Goal: Information Seeking & Learning: Learn about a topic

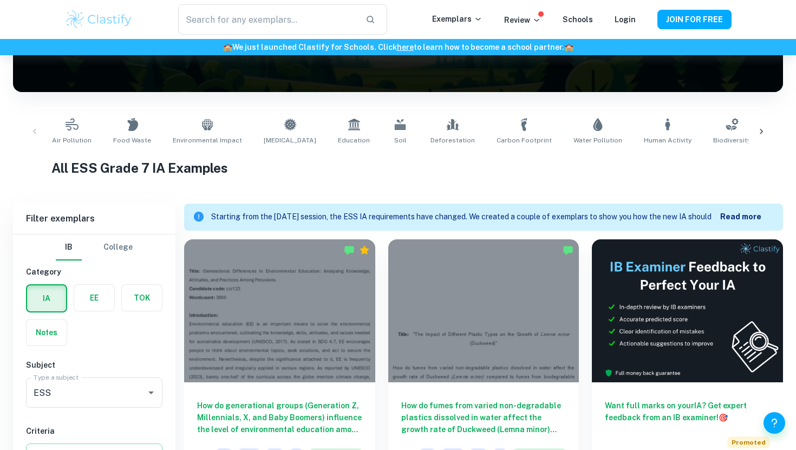
scroll to position [299, 0]
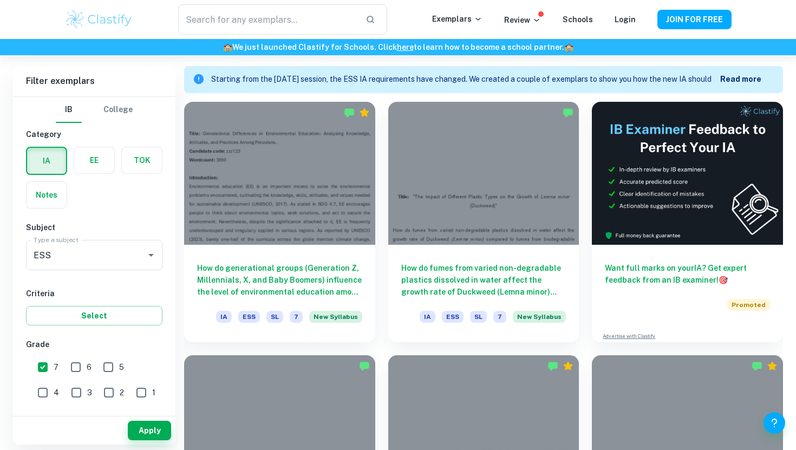
click at [739, 80] on b "Read more" at bounding box center [740, 79] width 41 height 9
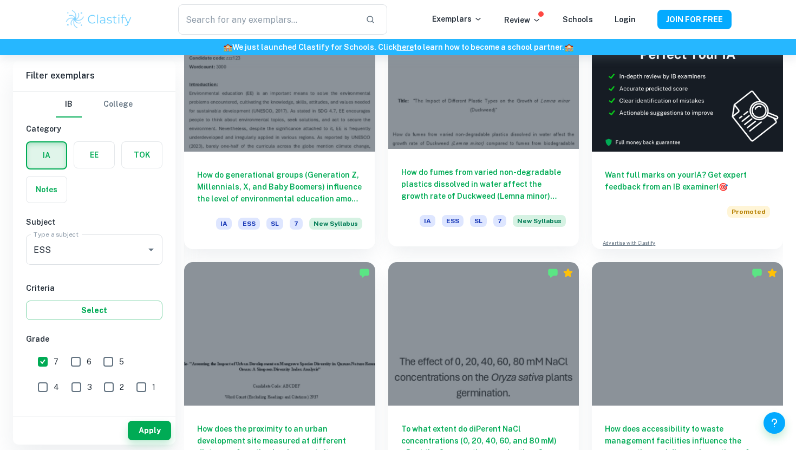
scroll to position [429, 0]
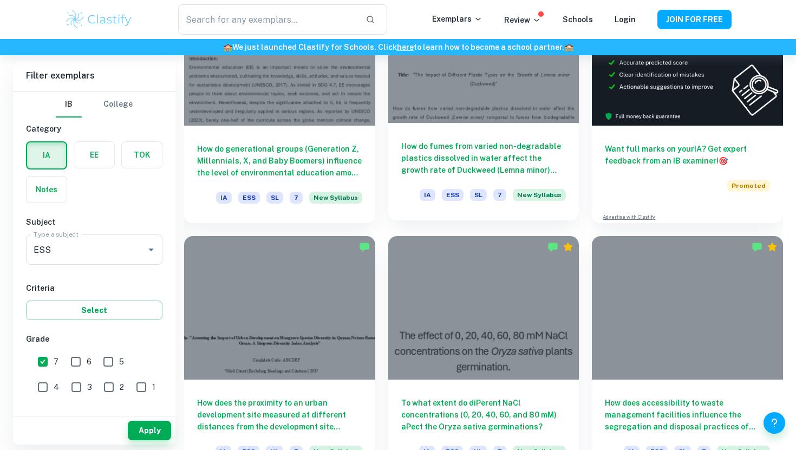
click at [529, 150] on h6 "How do fumes from varied non-degradable plastics dissolved in water affect the …" at bounding box center [483, 158] width 165 height 36
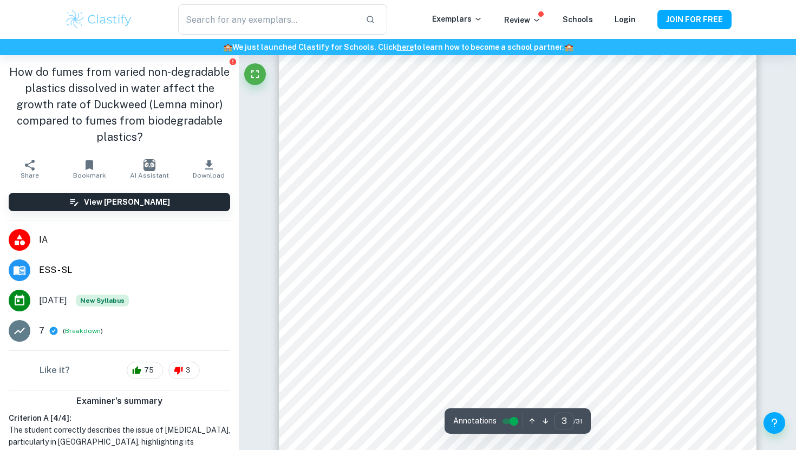
scroll to position [1661, 0]
type input "1"
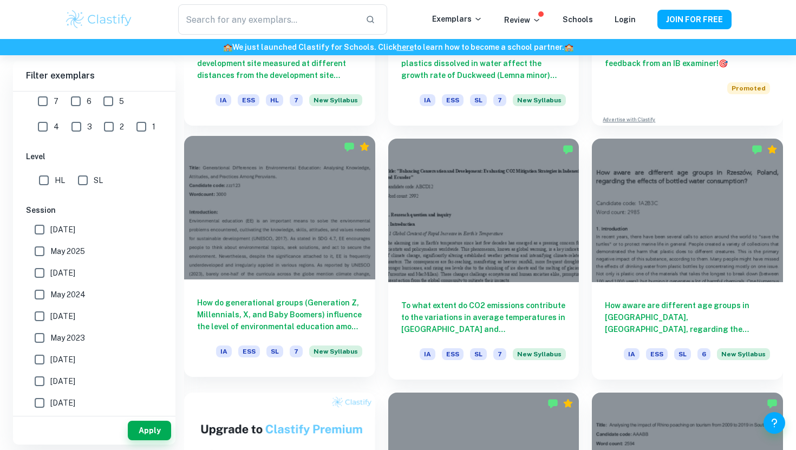
scroll to position [607, 0]
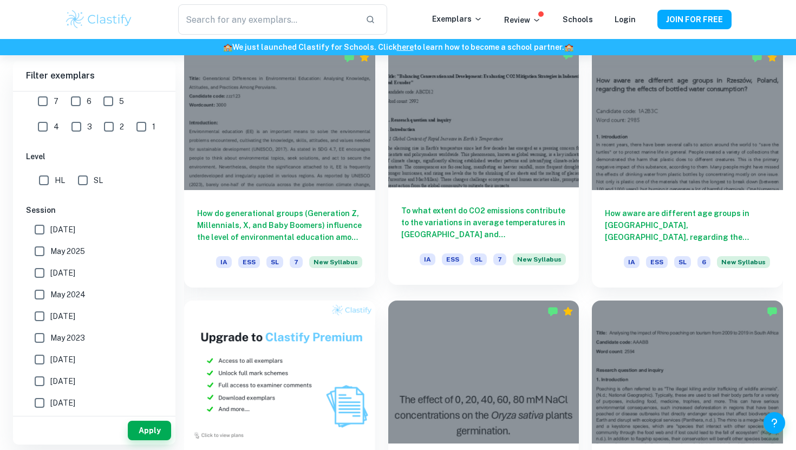
click at [407, 215] on h6 "To what extent do CO2 emissions contribute to the variations in average tempera…" at bounding box center [483, 223] width 165 height 36
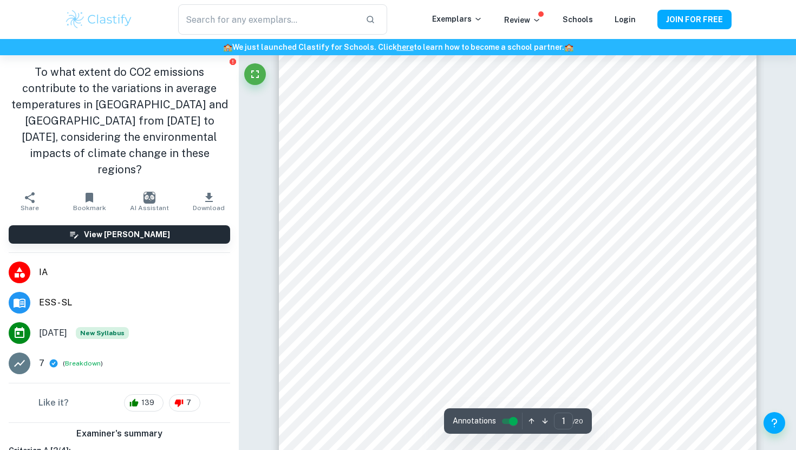
scroll to position [76, 0]
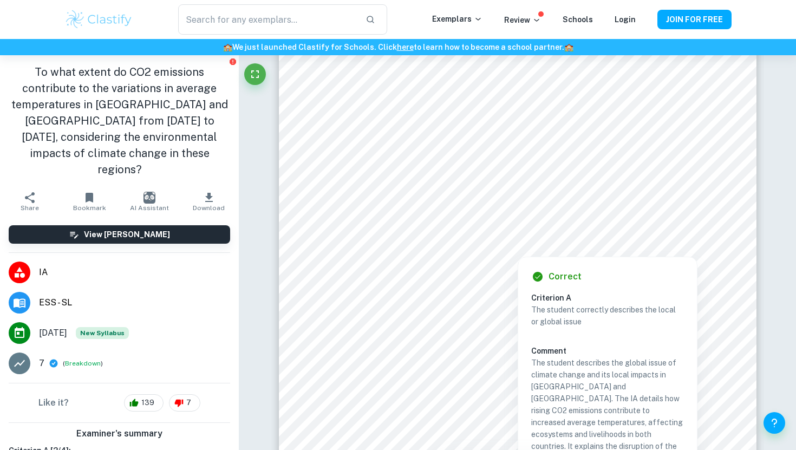
click at [517, 243] on div at bounding box center [517, 247] width 394 height 13
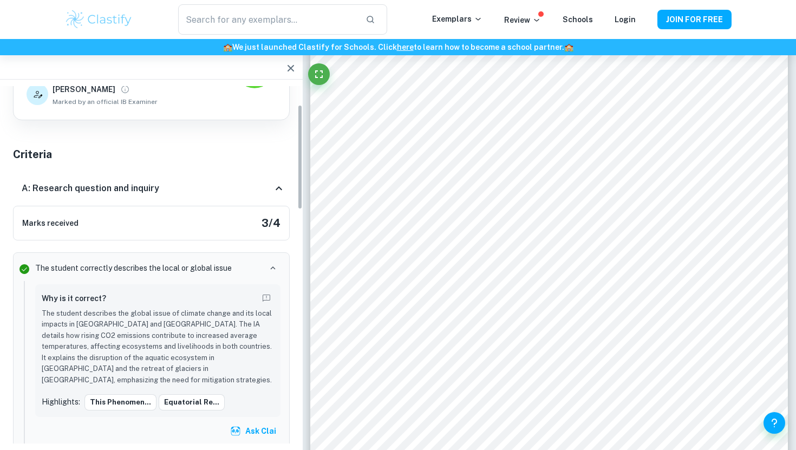
scroll to position [70, 0]
